Goal: Book appointment/travel/reservation

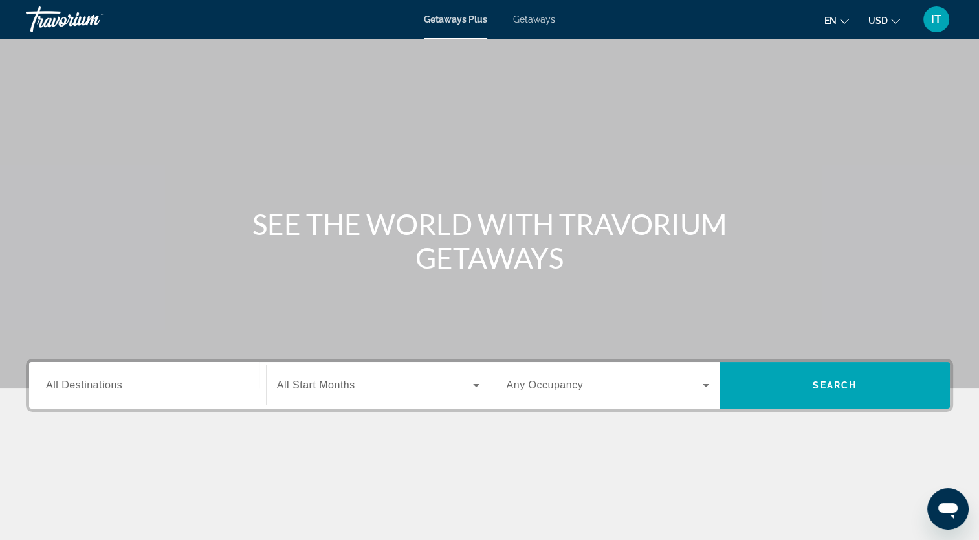
click at [111, 382] on span "All Destinations" at bounding box center [84, 384] width 76 height 11
click at [111, 382] on input "Destination All Destinations" at bounding box center [147, 386] width 203 height 16
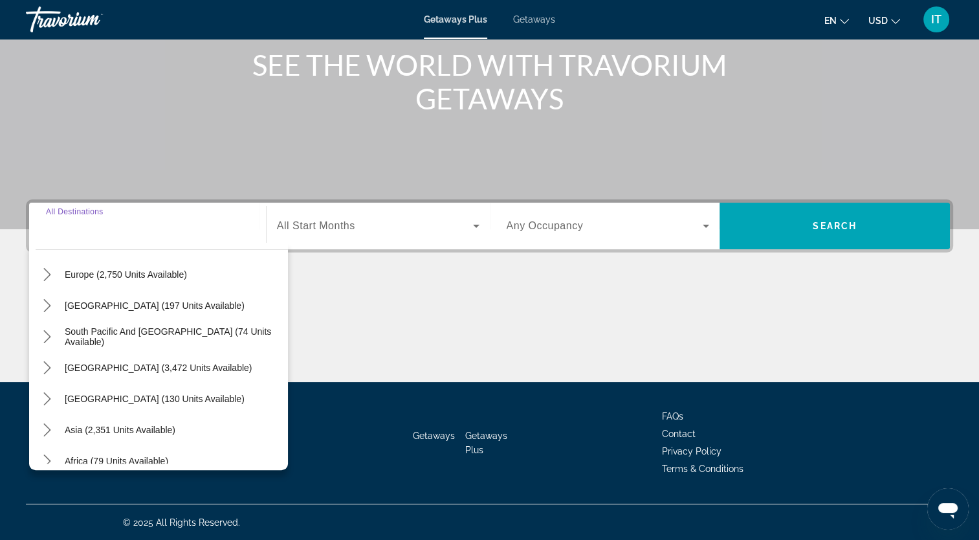
scroll to position [166, 0]
click at [50, 335] on icon "Toggle South Pacific and Oceania (74 units available) submenu" at bounding box center [47, 335] width 13 height 13
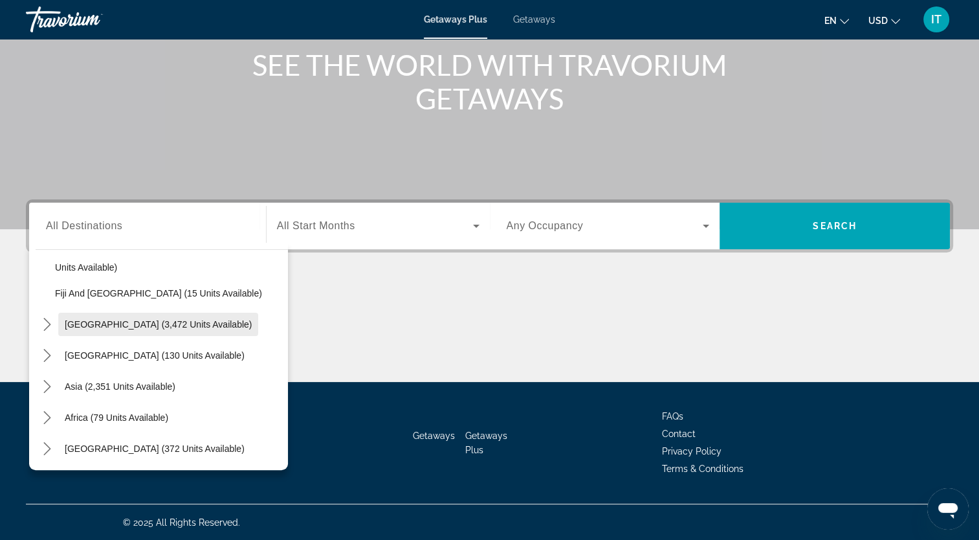
scroll to position [303, 0]
click at [47, 351] on icon "Toggle Central America (130 units available) submenu" at bounding box center [46, 354] width 7 height 13
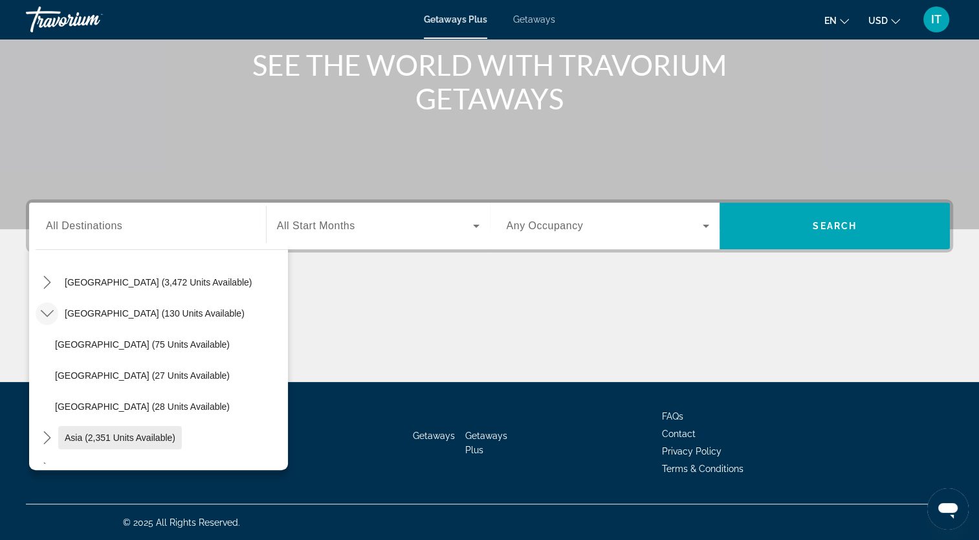
scroll to position [325, 0]
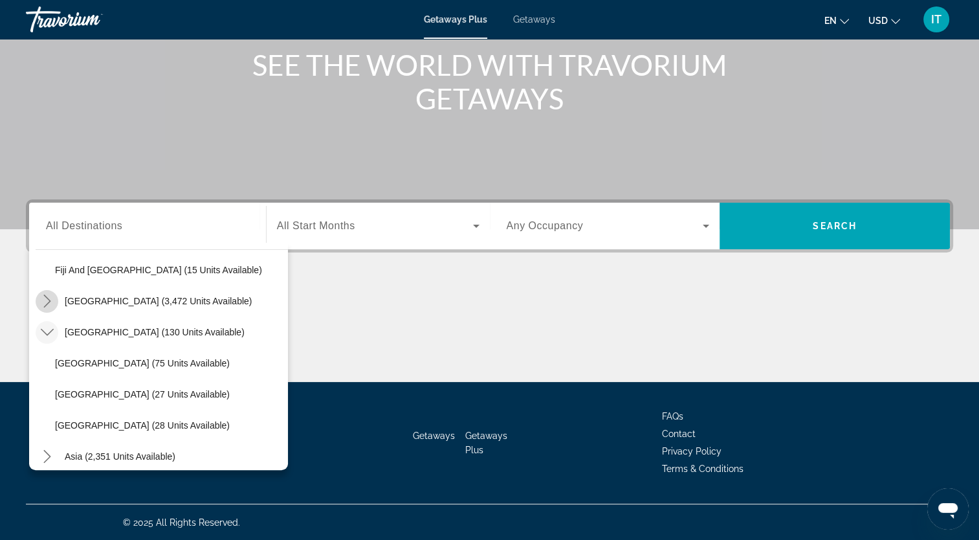
click at [50, 301] on icon "Toggle South America (3,472 units available) submenu" at bounding box center [47, 300] width 13 height 13
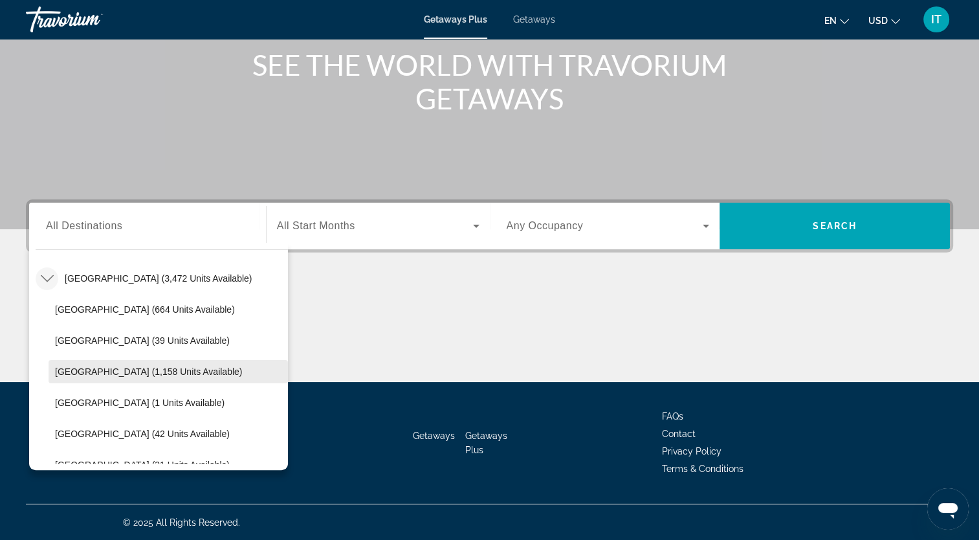
scroll to position [380, 0]
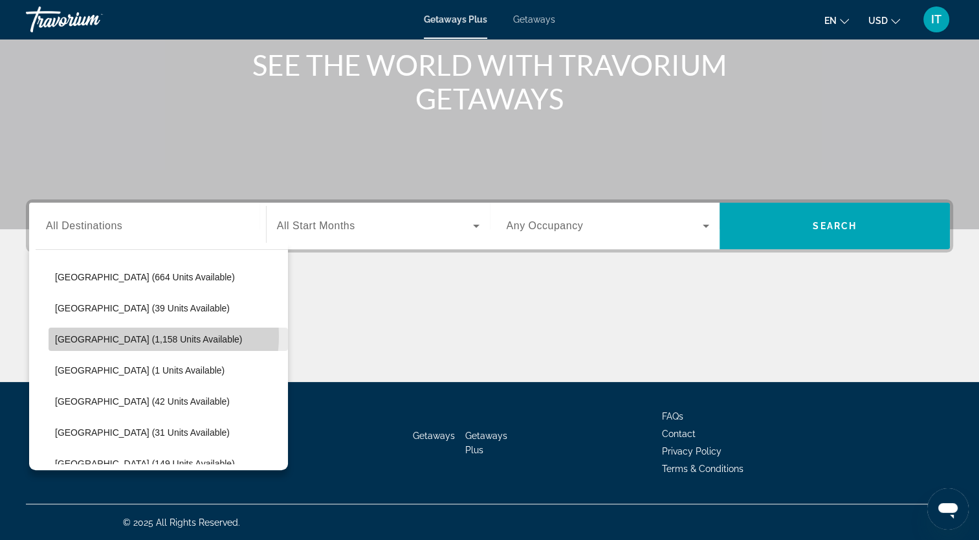
click at [144, 335] on span "[GEOGRAPHIC_DATA] (1,158 units available)" at bounding box center [148, 339] width 187 height 10
type input "**********"
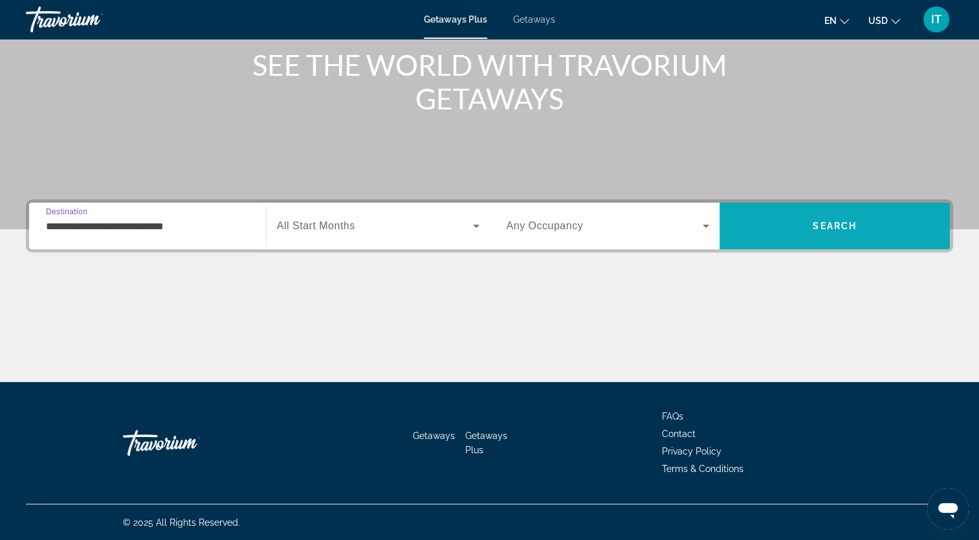
click at [830, 221] on span "Search" at bounding box center [835, 226] width 44 height 10
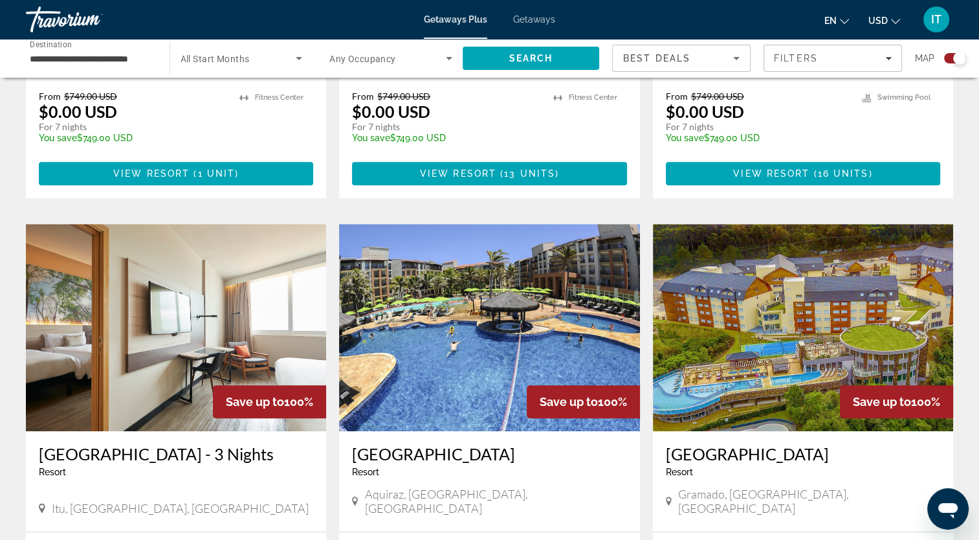
scroll to position [871, 0]
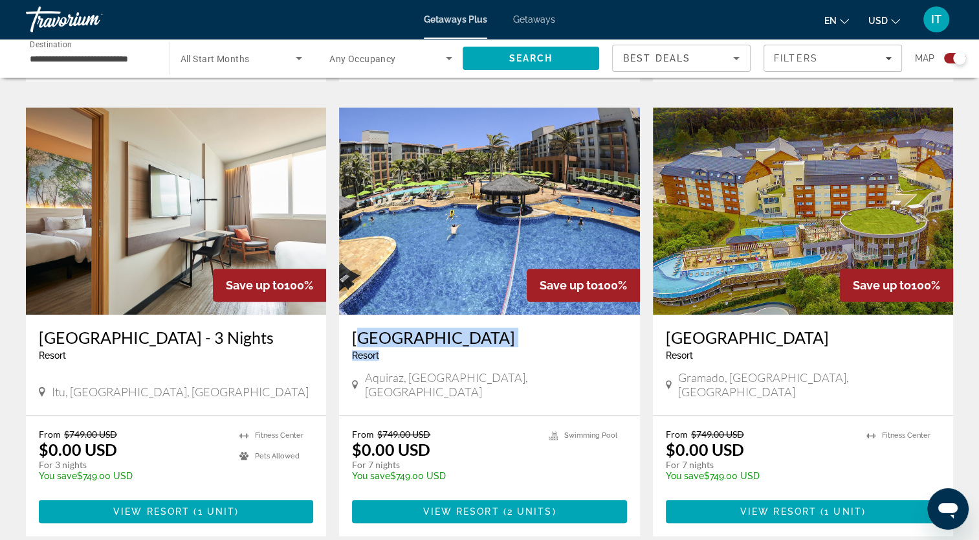
drag, startPoint x: 407, startPoint y: 338, endPoint x: 351, endPoint y: 320, distance: 59.1
click at [351, 320] on div "[GEOGRAPHIC_DATA] - This is an adults only resort Aquiraz, [GEOGRAPHIC_DATA], […" at bounding box center [489, 364] width 300 height 100
copy div "[GEOGRAPHIC_DATA]"
click at [527, 506] on span "2 units" at bounding box center [529, 511] width 45 height 10
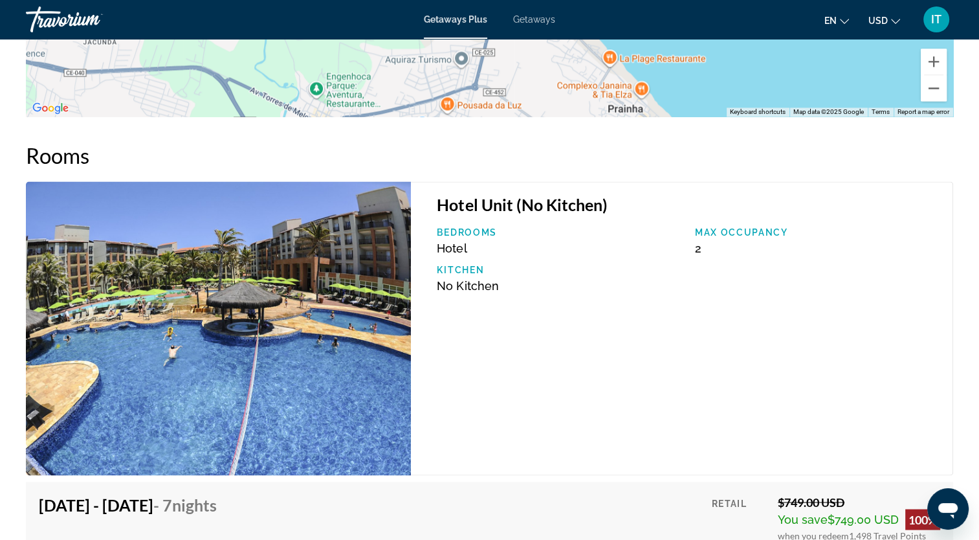
scroll to position [2167, 0]
